Goal: Information Seeking & Learning: Learn about a topic

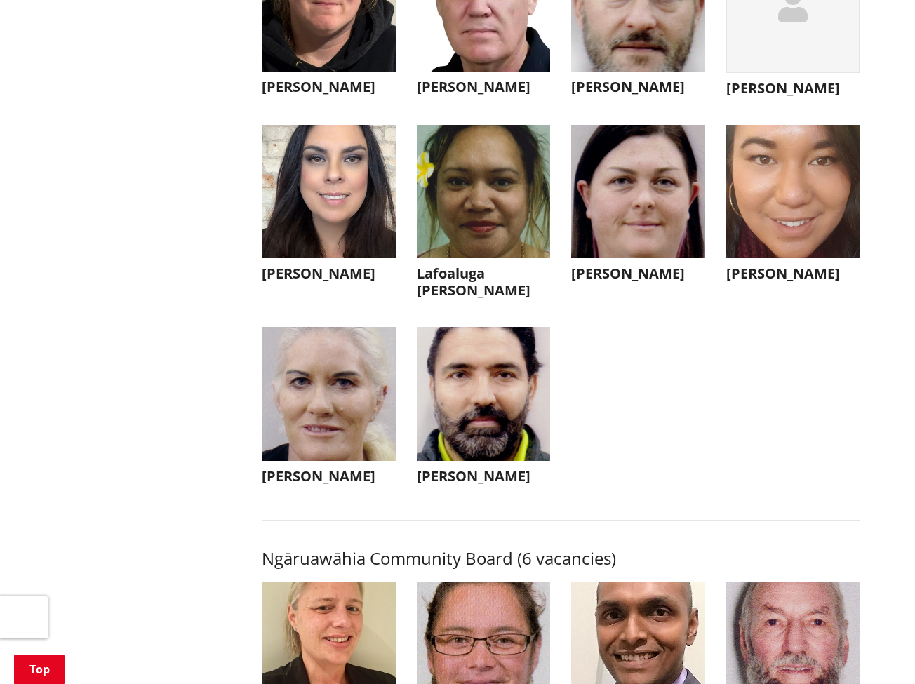
scroll to position [3753, 0]
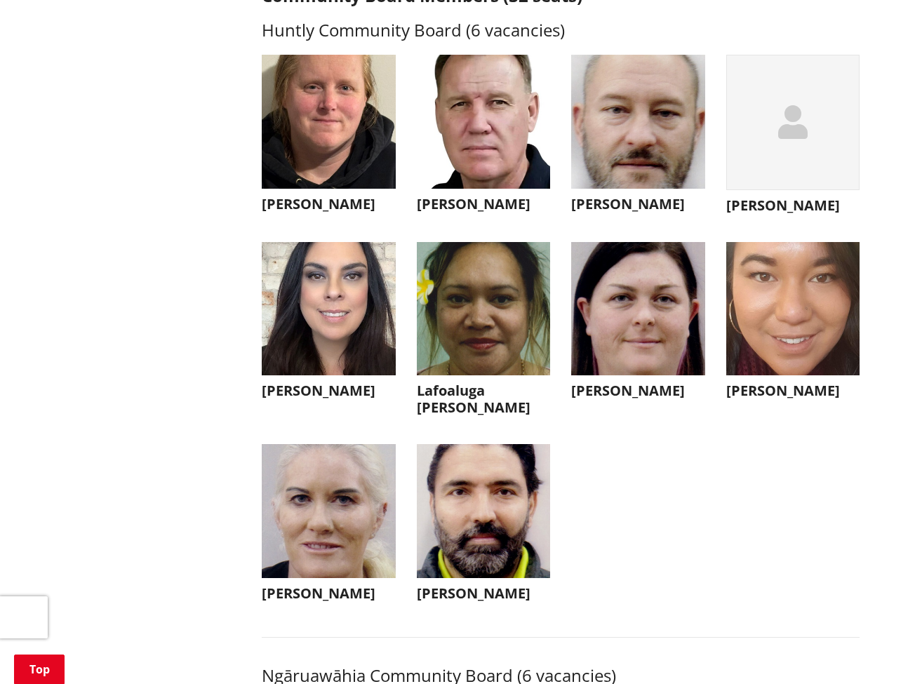
click at [769, 197] on h3 "[PERSON_NAME]" at bounding box center [793, 205] width 134 height 17
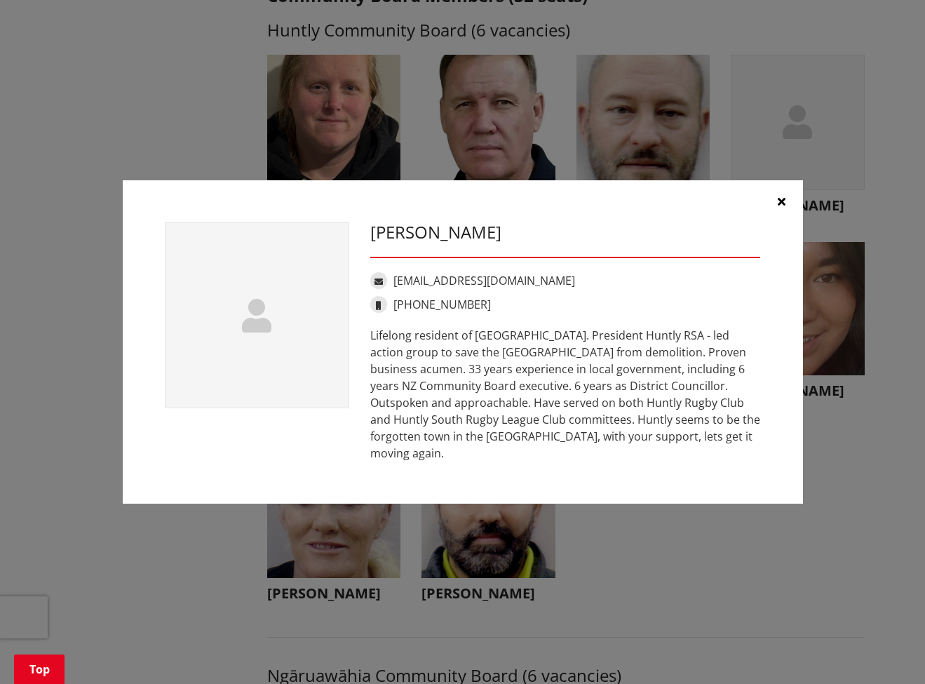
click at [781, 207] on icon "button" at bounding box center [782, 201] width 8 height 11
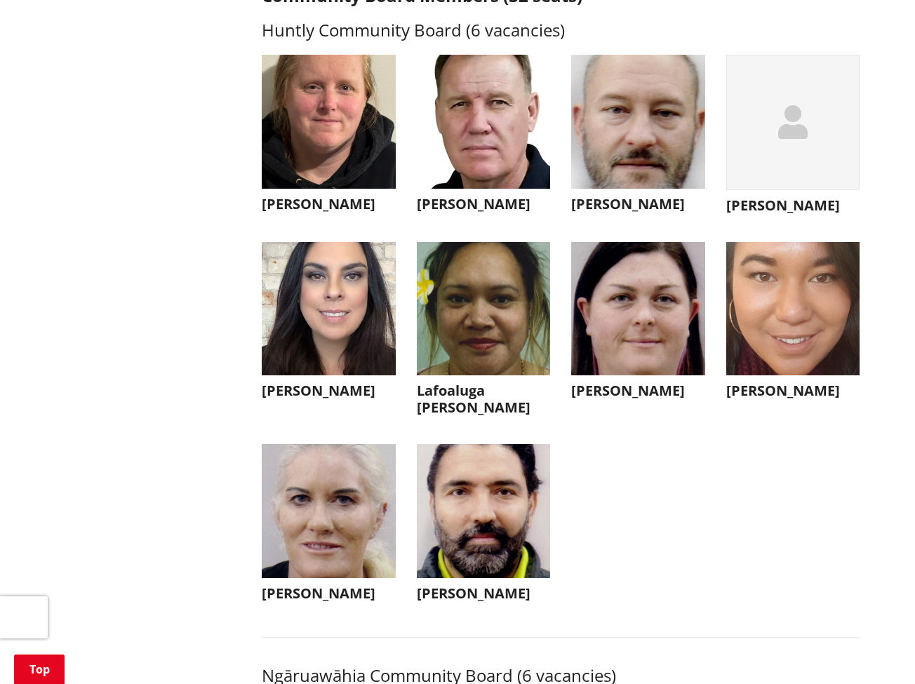
click at [309, 515] on img "button" at bounding box center [329, 511] width 134 height 134
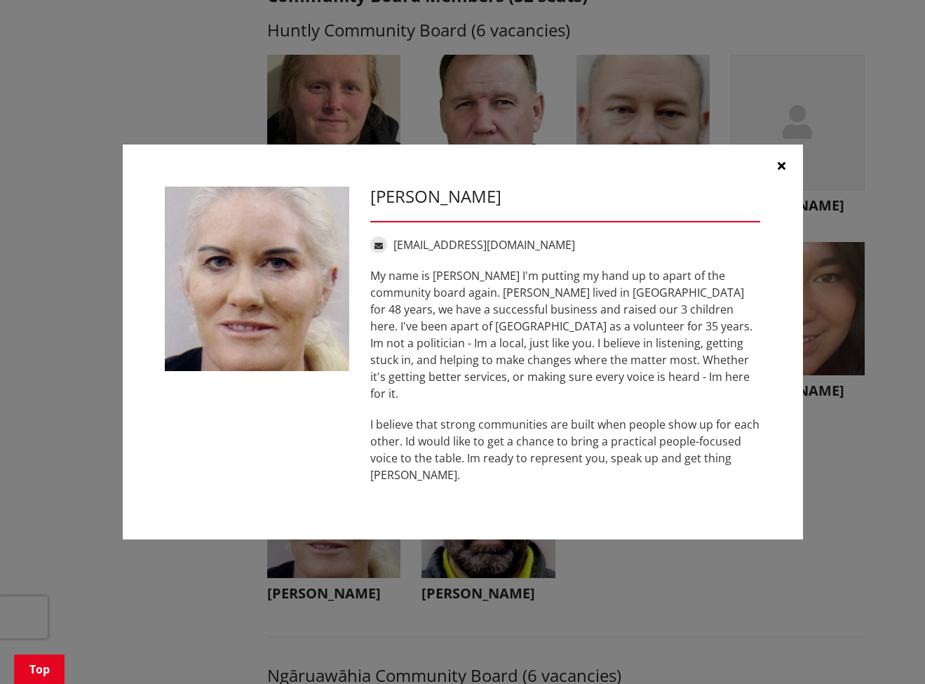
click at [781, 171] on icon "button" at bounding box center [782, 165] width 8 height 11
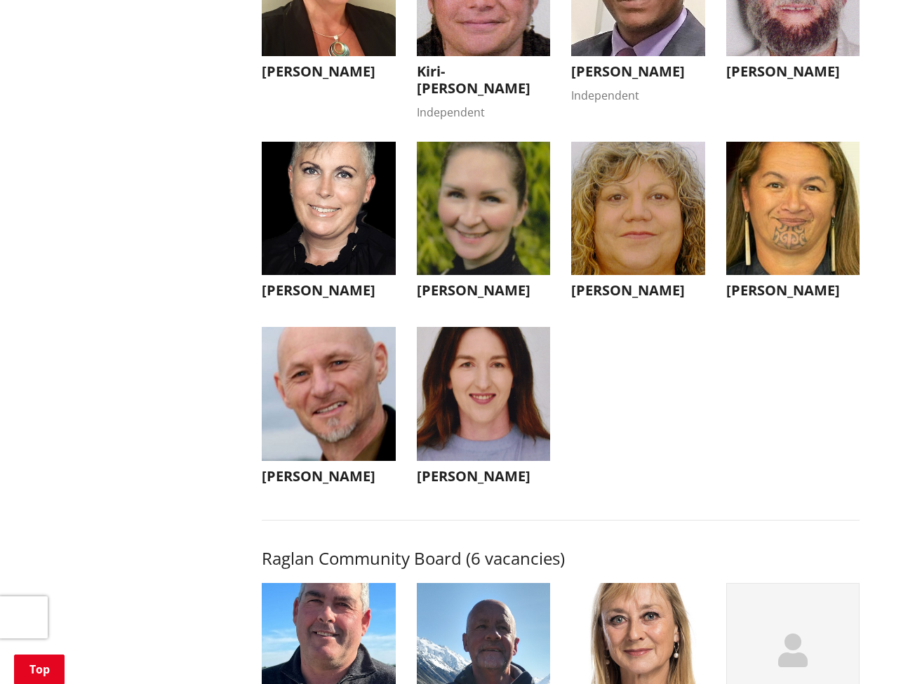
scroll to position [4383, 0]
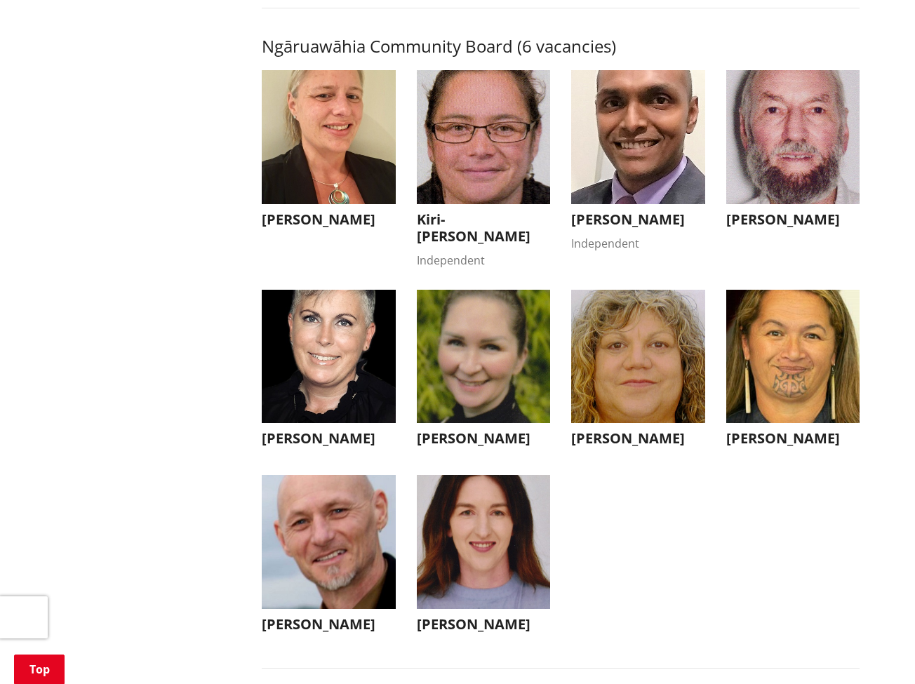
click at [155, 196] on div "More from this section Elections Who's standing Where to vote Vote Enrol Stand …" at bounding box center [457, 362] width 825 height 8794
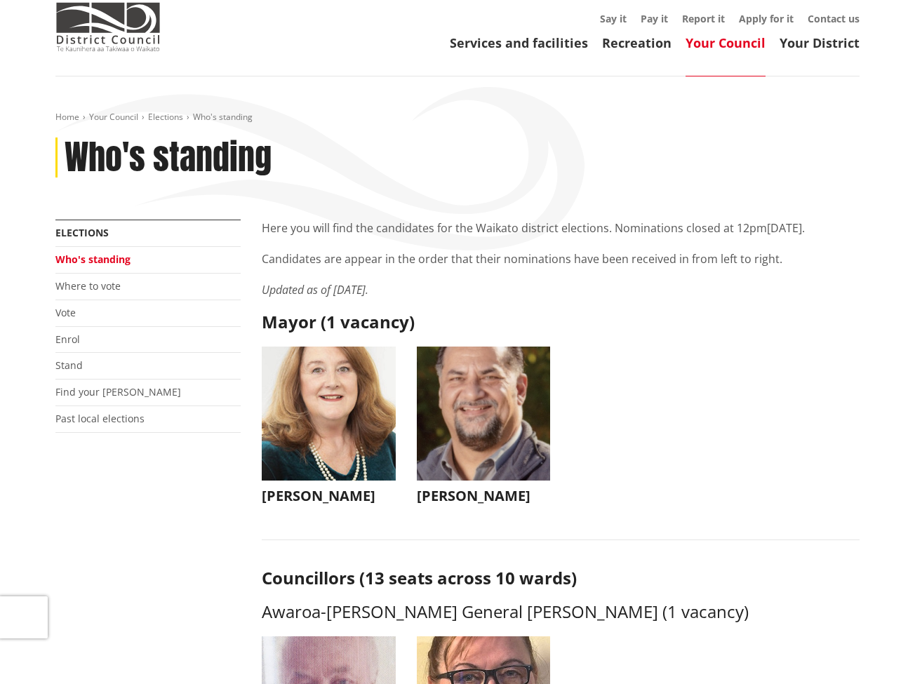
scroll to position [13, 0]
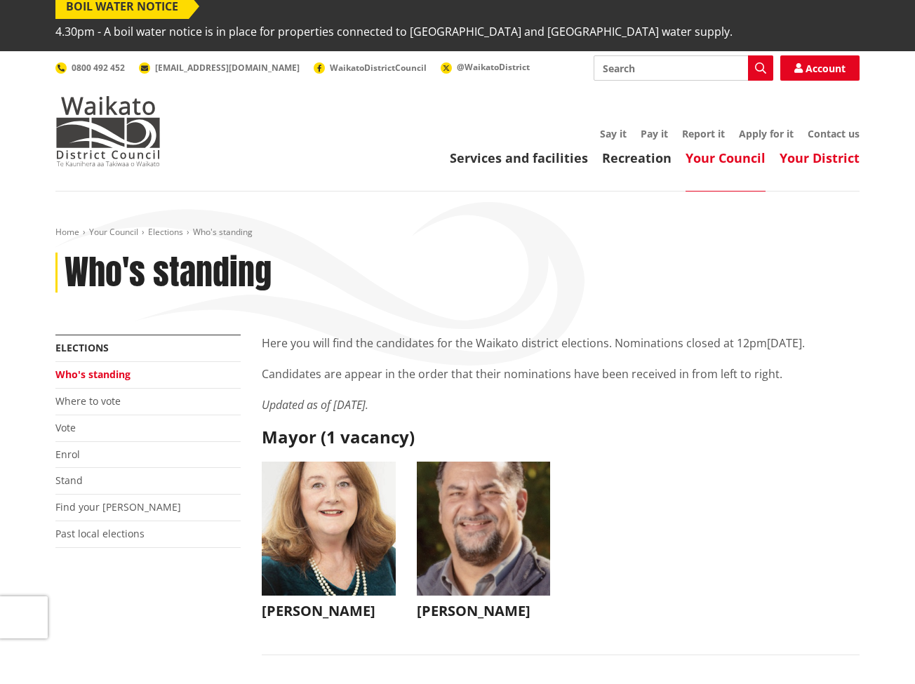
click at [805, 149] on link "Your District" at bounding box center [819, 157] width 80 height 17
click at [808, 149] on link "Your District" at bounding box center [819, 157] width 80 height 17
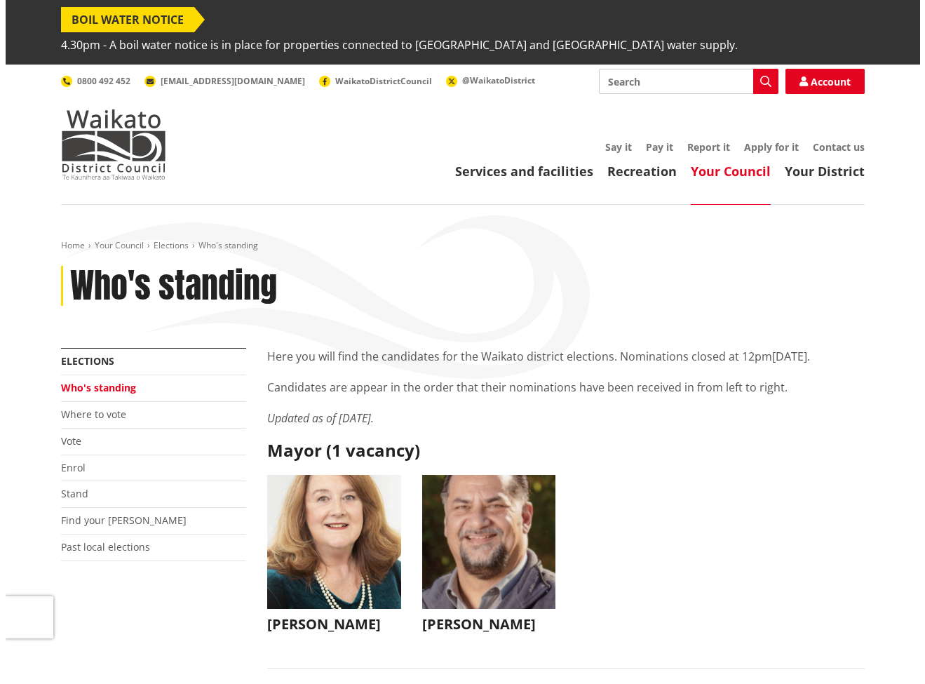
scroll to position [304, 0]
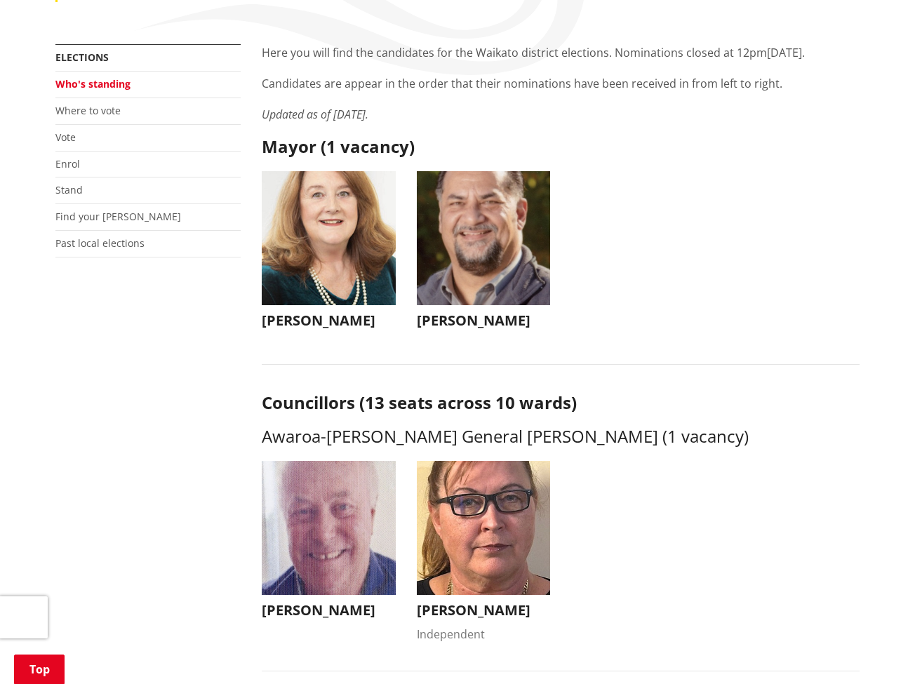
click at [460, 211] on img "button" at bounding box center [484, 238] width 134 height 134
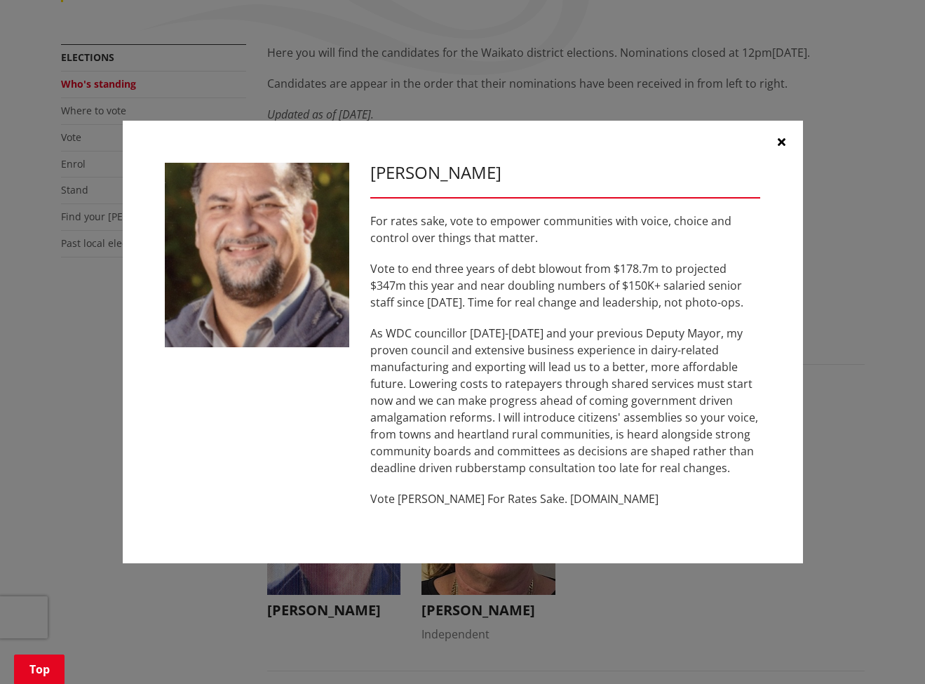
click at [783, 149] on button "button" at bounding box center [782, 142] width 42 height 42
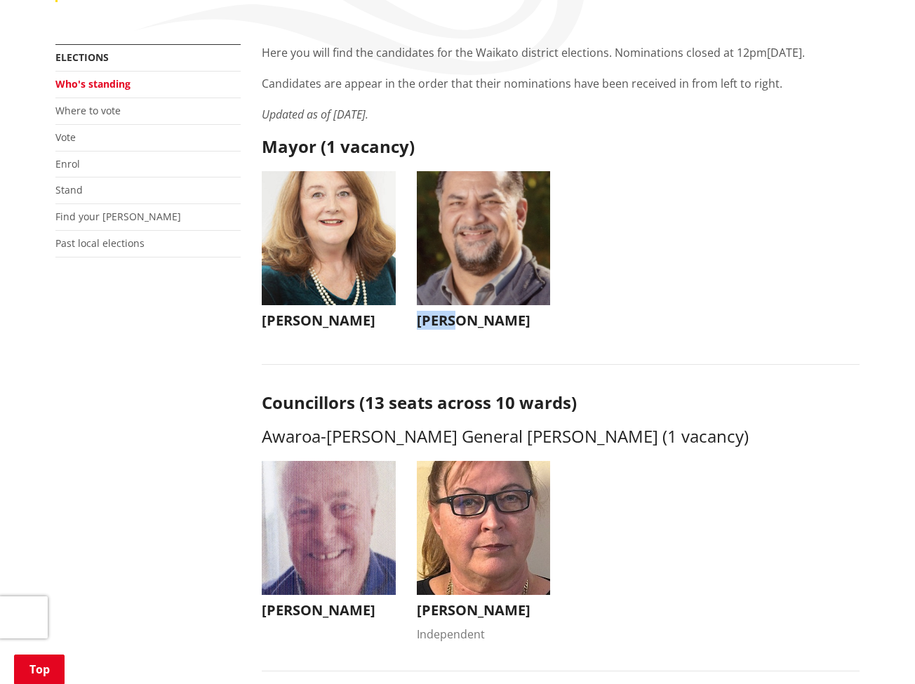
click at [474, 220] on img "button" at bounding box center [484, 238] width 134 height 134
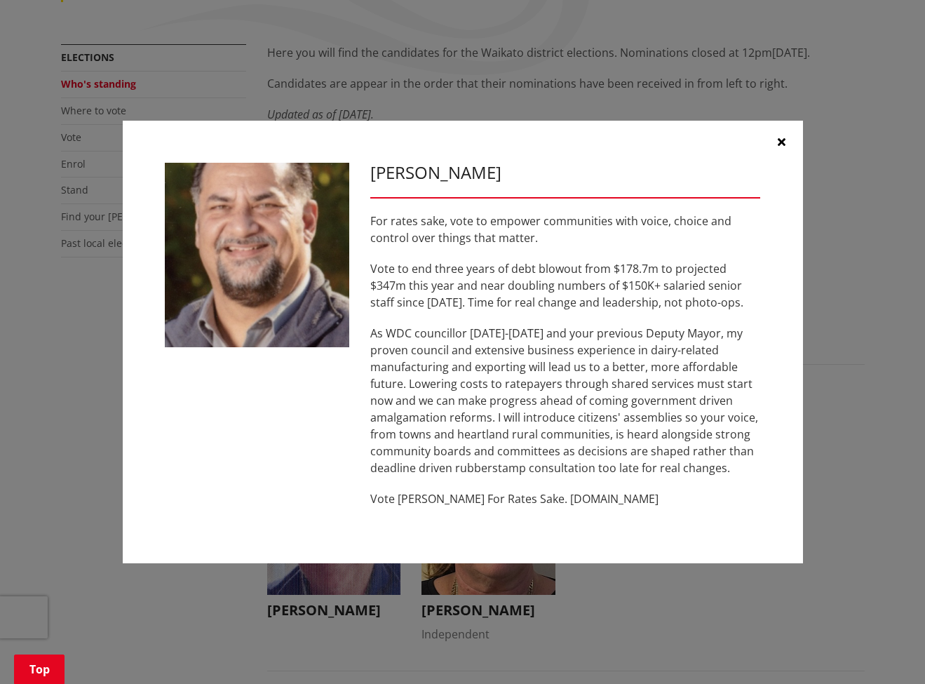
click at [506, 98] on div "Aksel Bech For rates sake, vote to empower communities with voice, choice and c…" at bounding box center [462, 342] width 925 height 684
drag, startPoint x: 405, startPoint y: 41, endPoint x: 438, endPoint y: 50, distance: 34.2
click at [426, 46] on div "Aksel Bech For rates sake, vote to empower communities with voice, choice and c…" at bounding box center [462, 342] width 925 height 684
click at [775, 141] on button "button" at bounding box center [782, 142] width 42 height 42
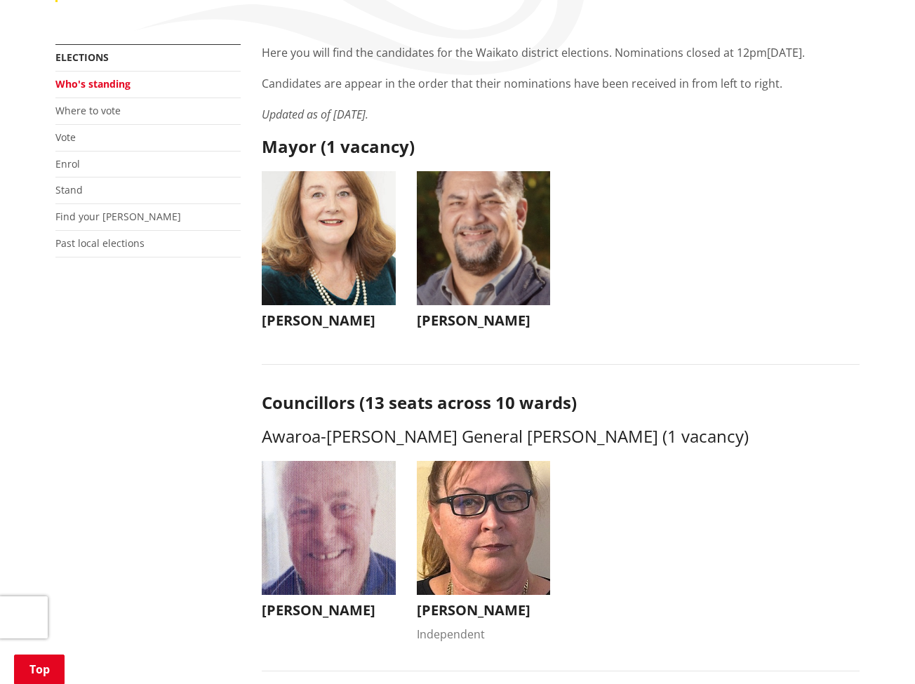
click at [468, 212] on img "button" at bounding box center [484, 238] width 134 height 134
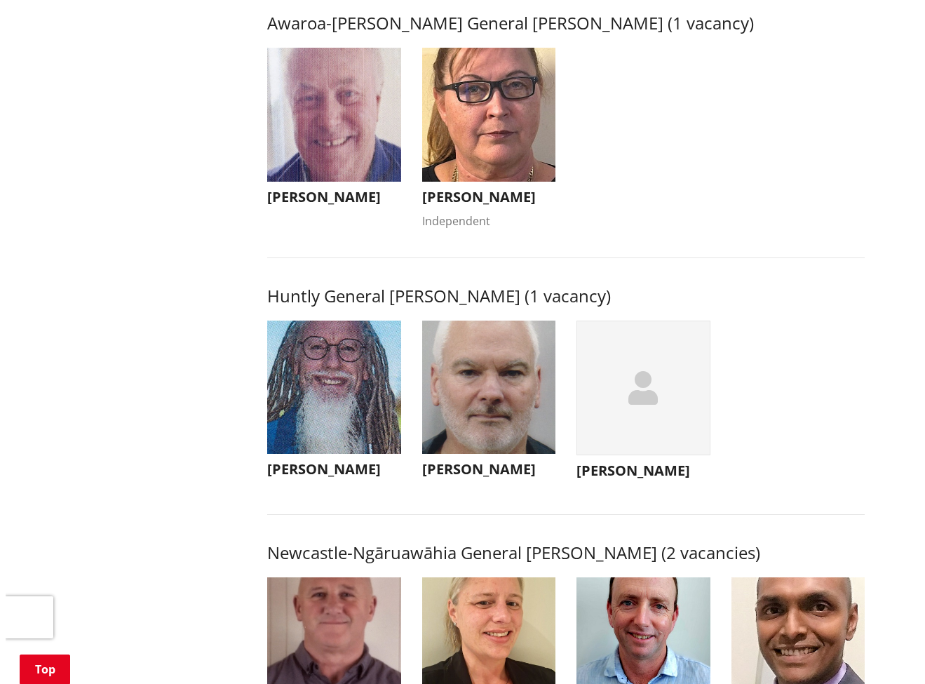
scroll to position [886, 0]
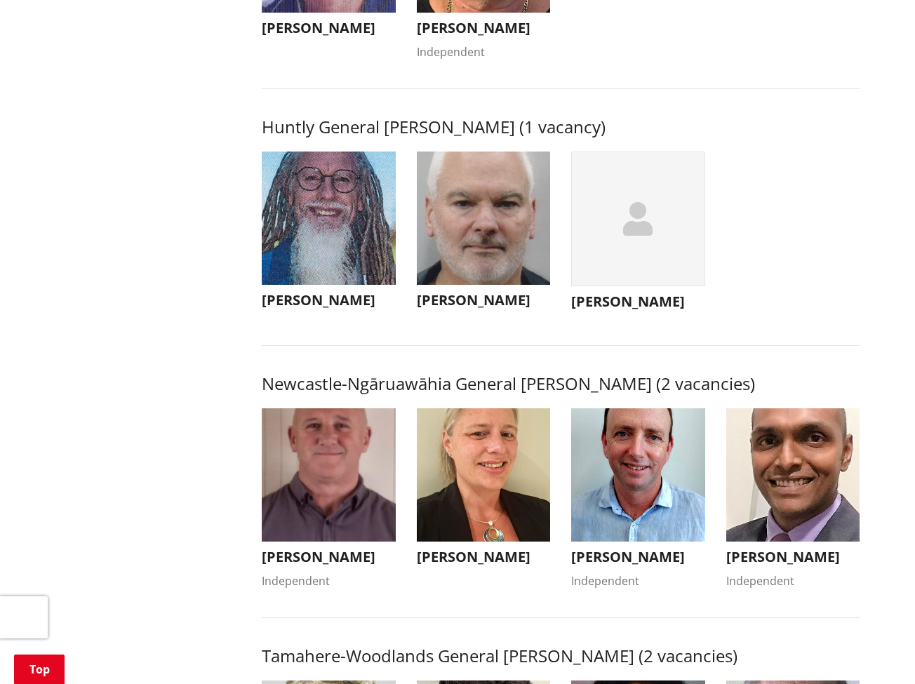
click at [614, 223] on div "button" at bounding box center [638, 218] width 134 height 135
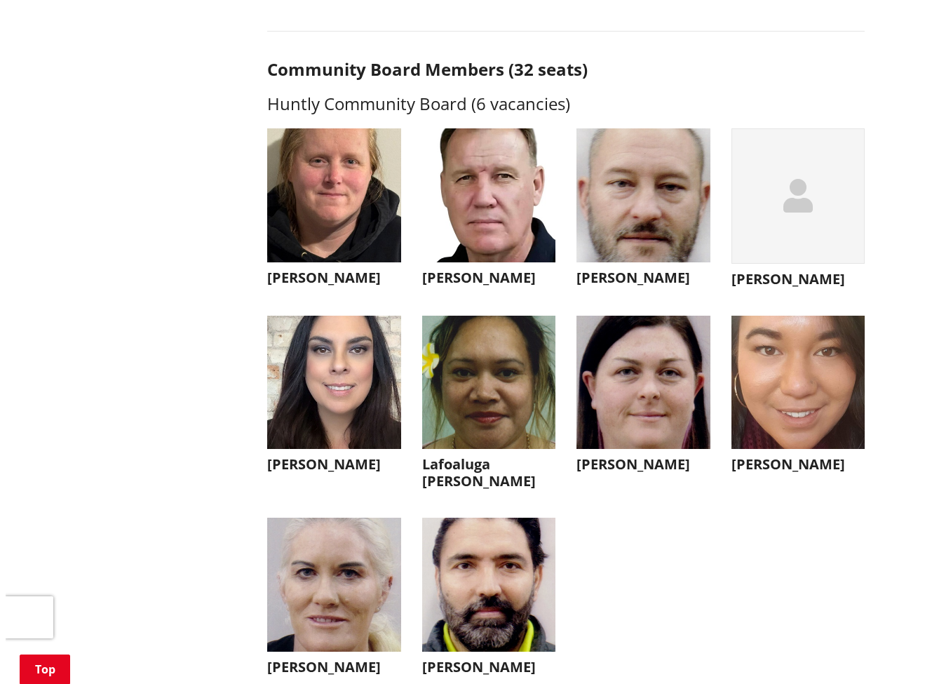
scroll to position [3683, 0]
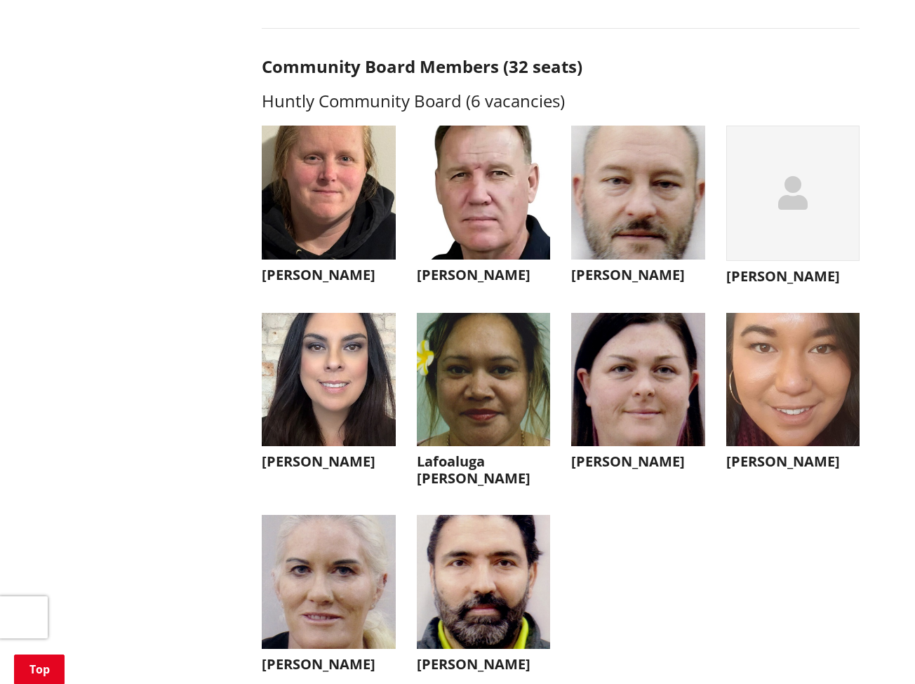
click at [369, 544] on img "button" at bounding box center [329, 582] width 134 height 134
